Goal: Information Seeking & Learning: Check status

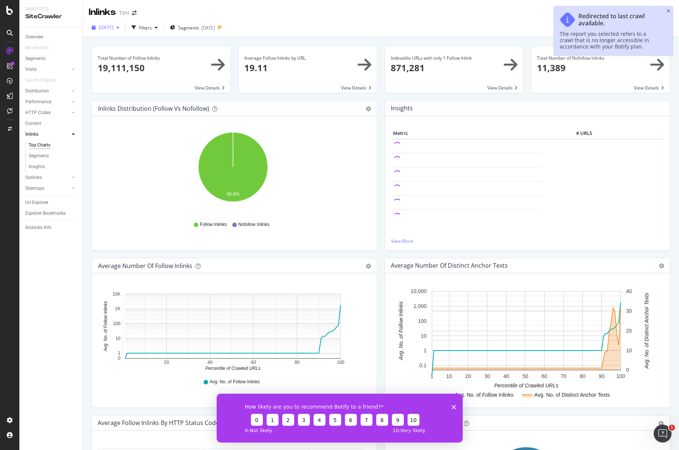
click at [113, 27] on span "[DATE]" at bounding box center [106, 27] width 15 height 6
click at [137, 56] on div "266K URLs" at bounding box center [136, 54] width 22 height 7
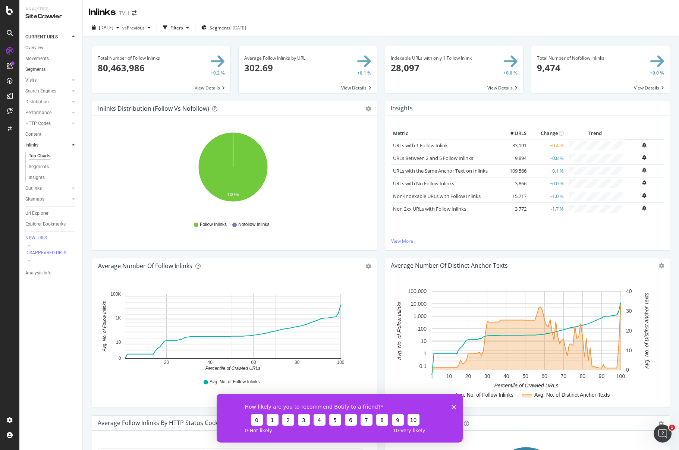
click at [46, 70] on link "Segments" at bounding box center [51, 70] width 52 height 8
